Goal: Task Accomplishment & Management: Use online tool/utility

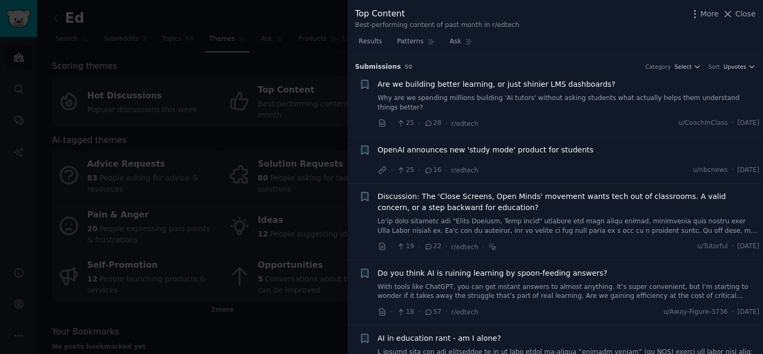
scroll to position [288, 0]
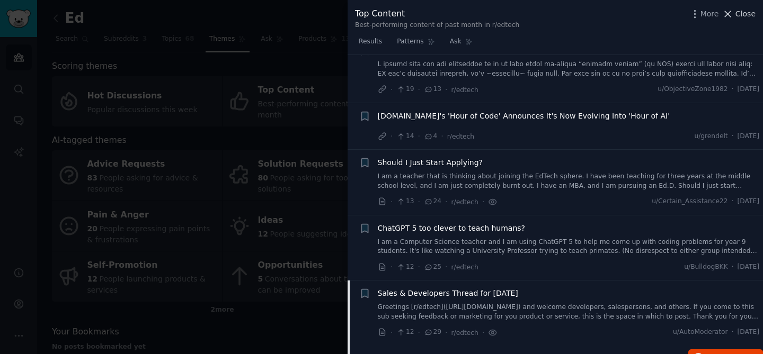
click at [729, 16] on icon at bounding box center [727, 13] width 11 height 11
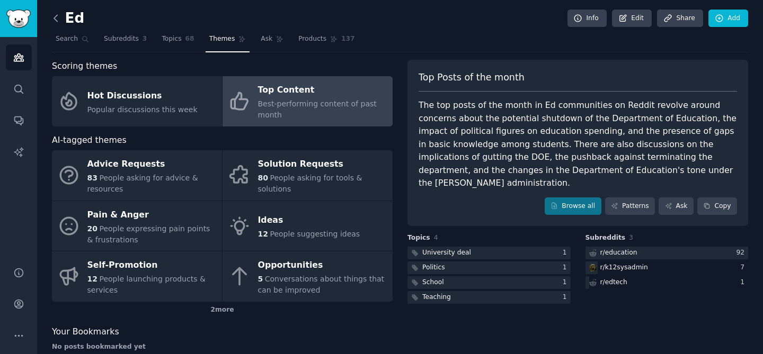
click at [60, 19] on icon at bounding box center [55, 18] width 11 height 11
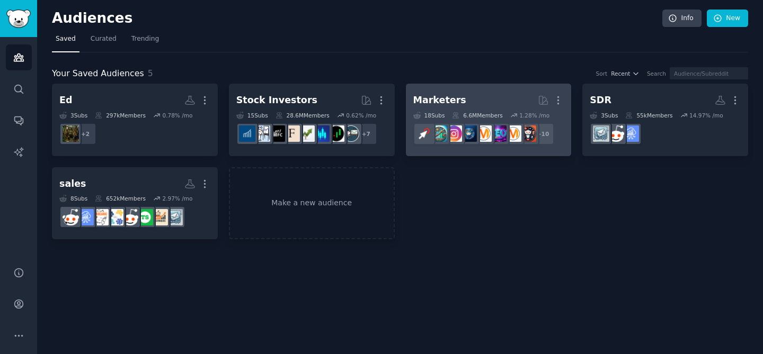
click at [489, 102] on h2 "Marketers More" at bounding box center [488, 100] width 151 height 19
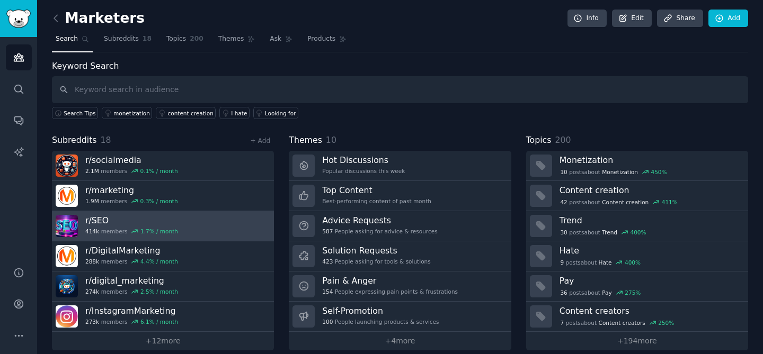
click at [94, 219] on h3 "r/ SEO" at bounding box center [131, 220] width 93 height 11
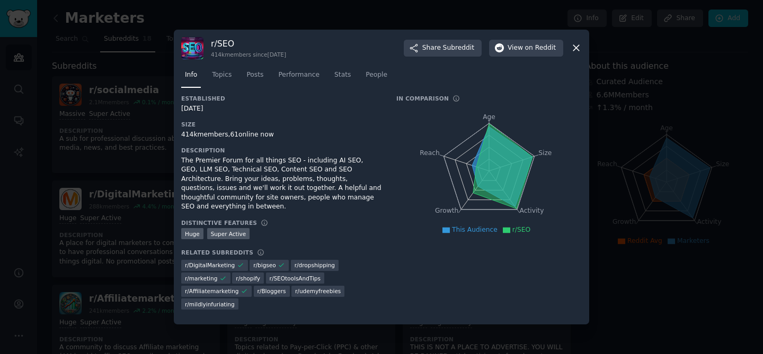
click at [579, 54] on icon at bounding box center [576, 47] width 11 height 11
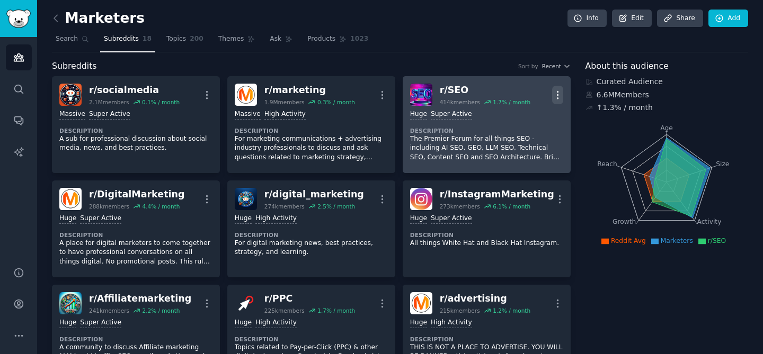
click at [552, 95] on icon "button" at bounding box center [557, 95] width 11 height 11
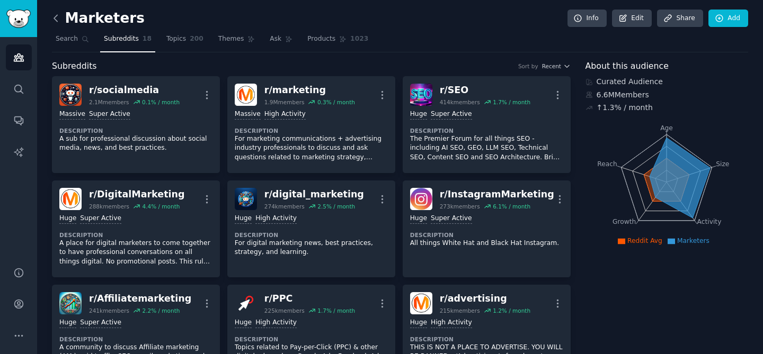
click at [54, 17] on icon at bounding box center [55, 18] width 3 height 6
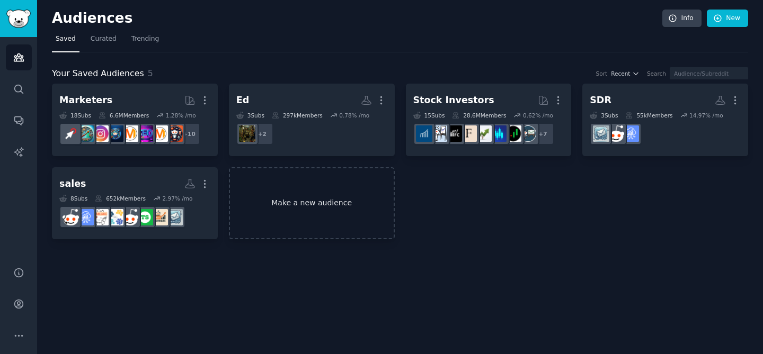
click at [313, 220] on link "Make a new audience" at bounding box center [312, 203] width 166 height 73
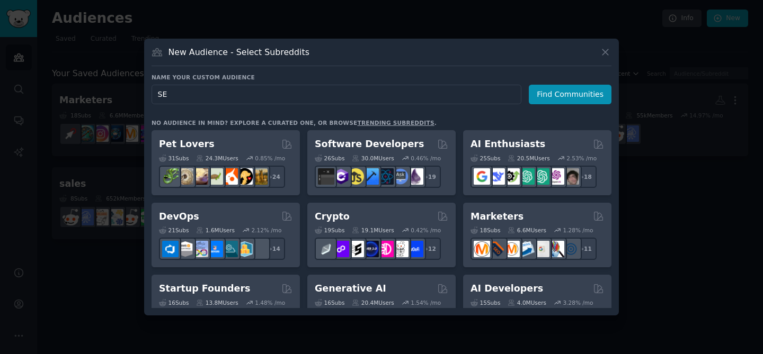
type input "SEO"
click button "Find Communities" at bounding box center [570, 95] width 83 height 20
